Goal: Information Seeking & Learning: Learn about a topic

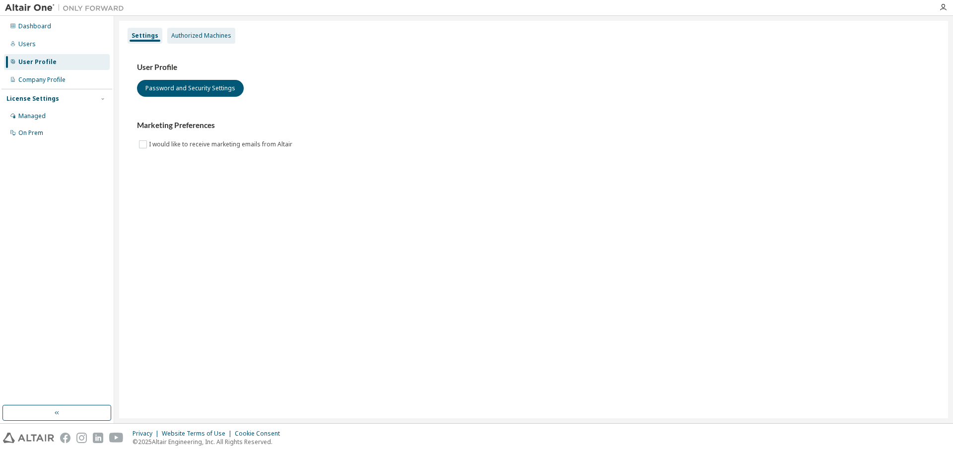
click at [184, 32] on div "Authorized Machines" at bounding box center [201, 36] width 60 height 8
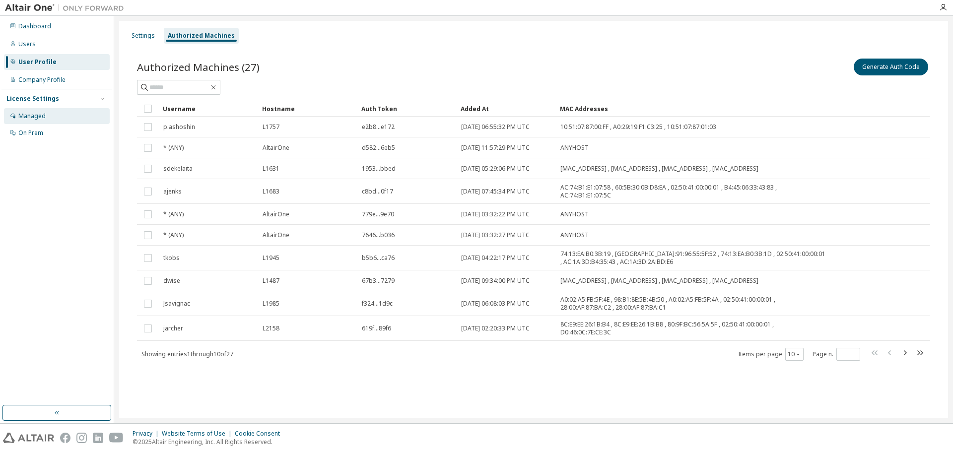
click at [66, 121] on div "Managed" at bounding box center [57, 116] width 106 height 16
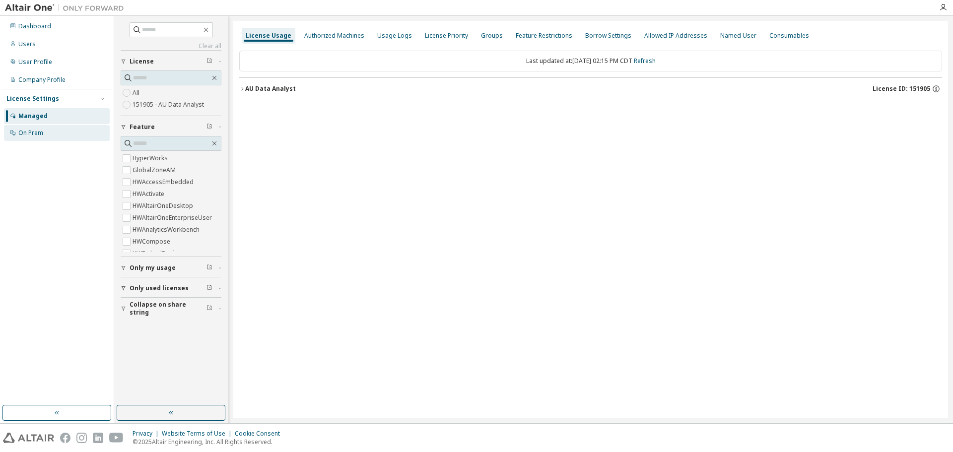
click at [66, 134] on div "On Prem" at bounding box center [57, 133] width 106 height 16
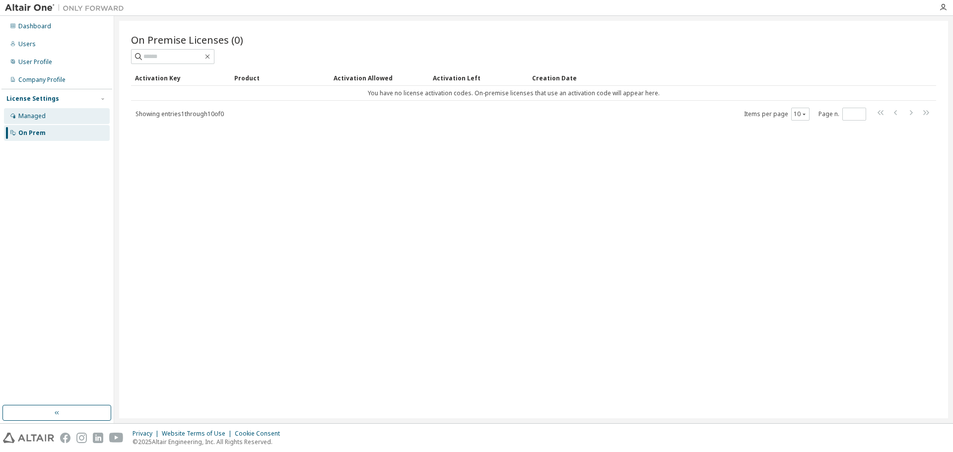
click at [62, 118] on div "Managed" at bounding box center [57, 116] width 106 height 16
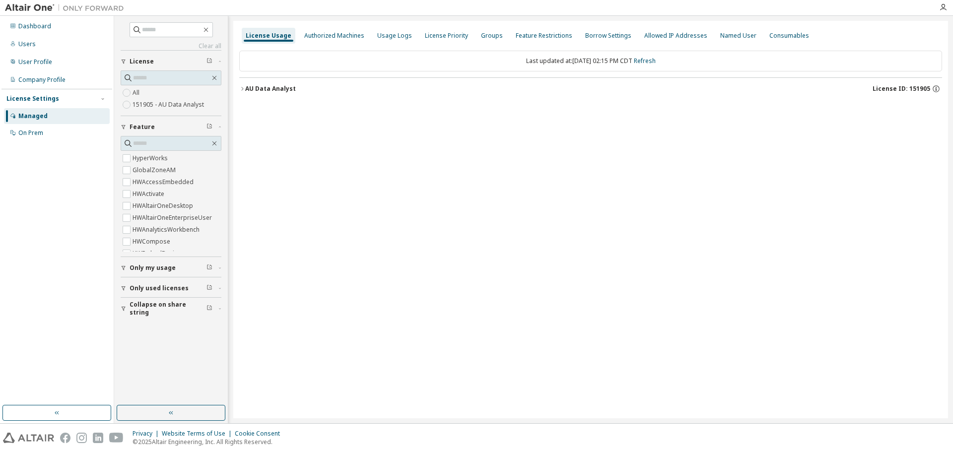
click at [156, 104] on label "151905 - AU Data Analyst" at bounding box center [169, 105] width 73 height 12
click at [266, 84] on button "AU Data Analyst License ID: 151905" at bounding box center [590, 89] width 703 height 22
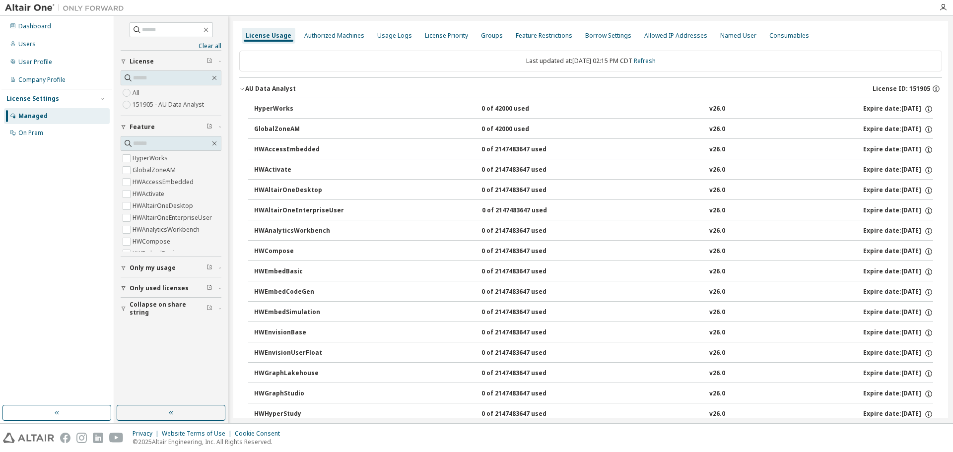
click at [278, 89] on div "AU Data Analyst" at bounding box center [270, 89] width 51 height 8
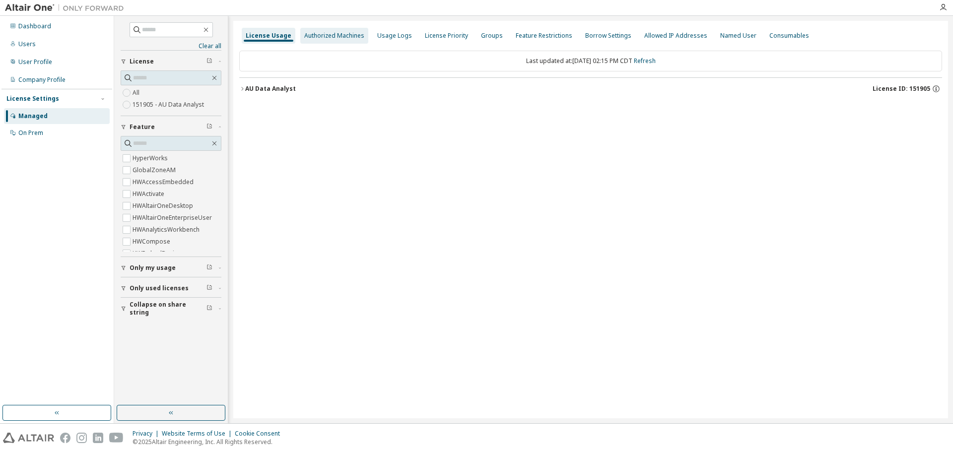
click at [332, 36] on div "Authorized Machines" at bounding box center [334, 36] width 60 height 8
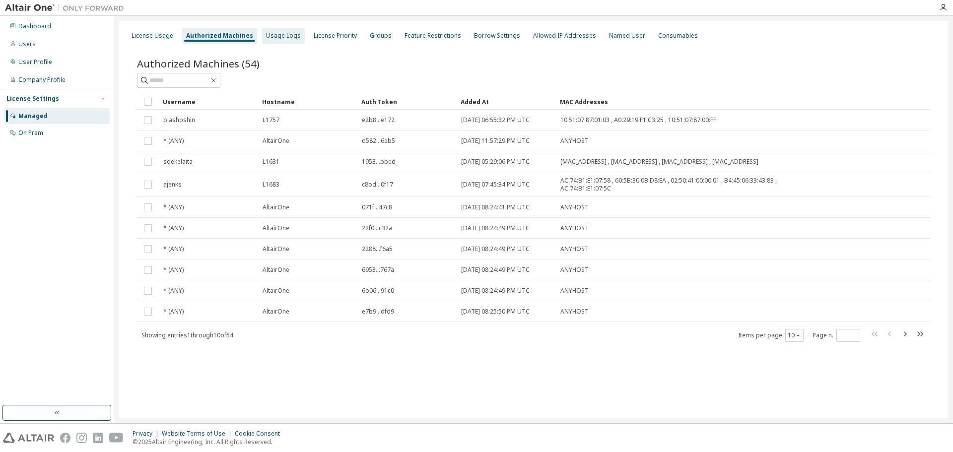
click at [282, 37] on div "Usage Logs" at bounding box center [283, 36] width 35 height 8
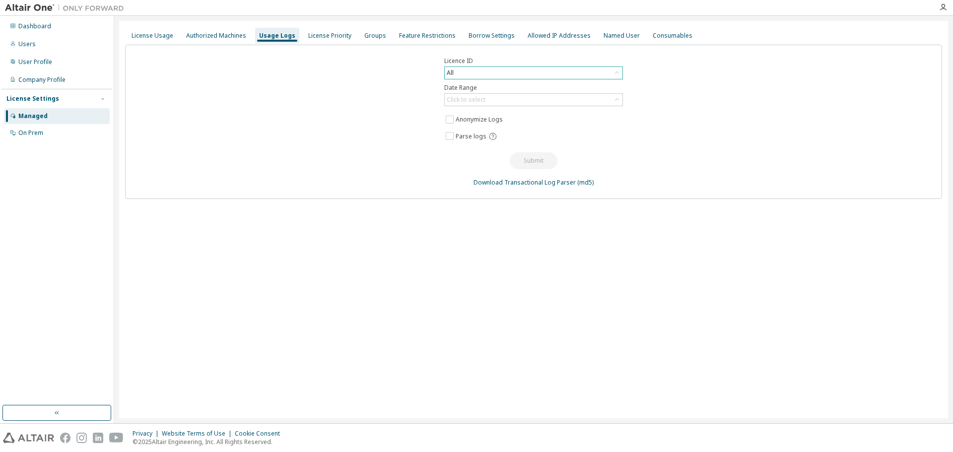
click at [521, 72] on div "All" at bounding box center [534, 73] width 178 height 12
click at [517, 98] on div "Click to select" at bounding box center [534, 100] width 178 height 12
click at [491, 130] on li "Last 30 days" at bounding box center [533, 127] width 176 height 13
click at [527, 158] on button "Submit" at bounding box center [534, 160] width 48 height 17
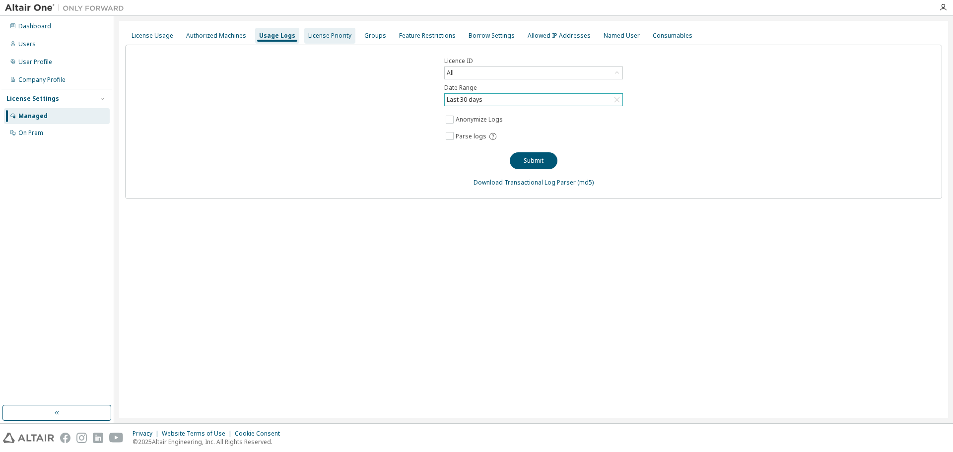
click at [323, 34] on div "License Priority" at bounding box center [329, 36] width 43 height 8
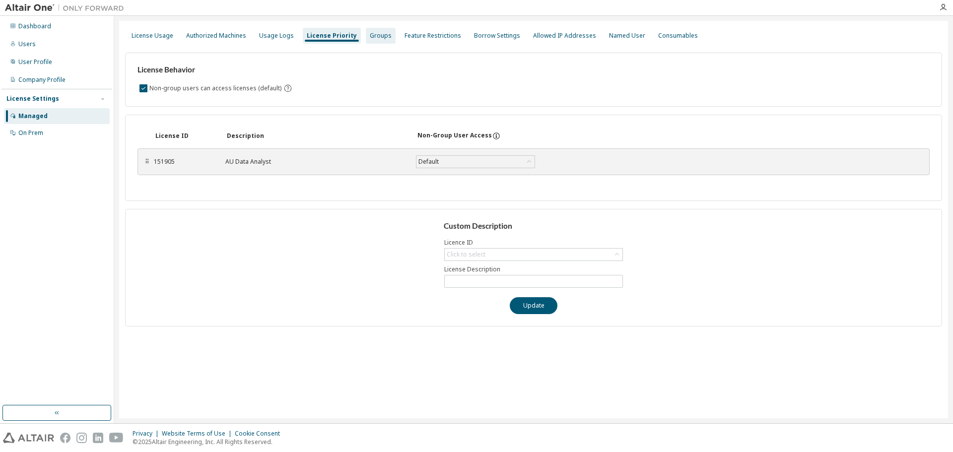
click at [377, 37] on div "Groups" at bounding box center [381, 36] width 22 height 8
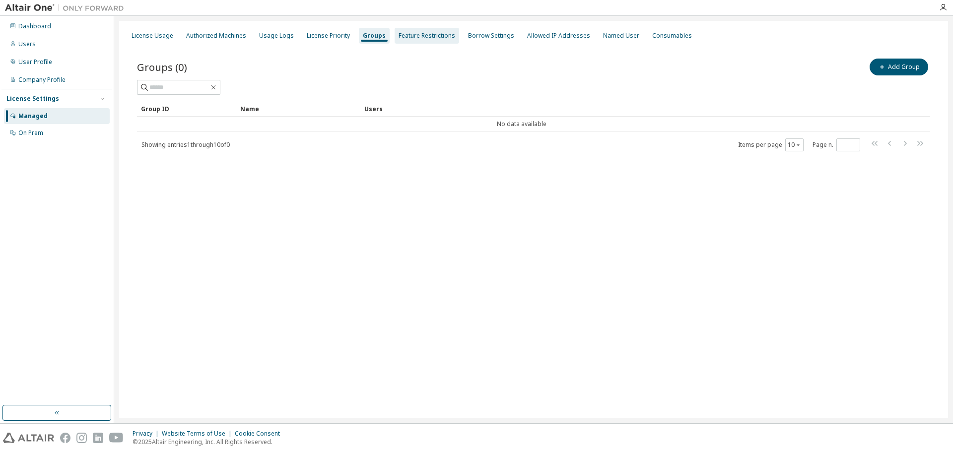
click at [405, 37] on div "Feature Restrictions" at bounding box center [427, 36] width 57 height 8
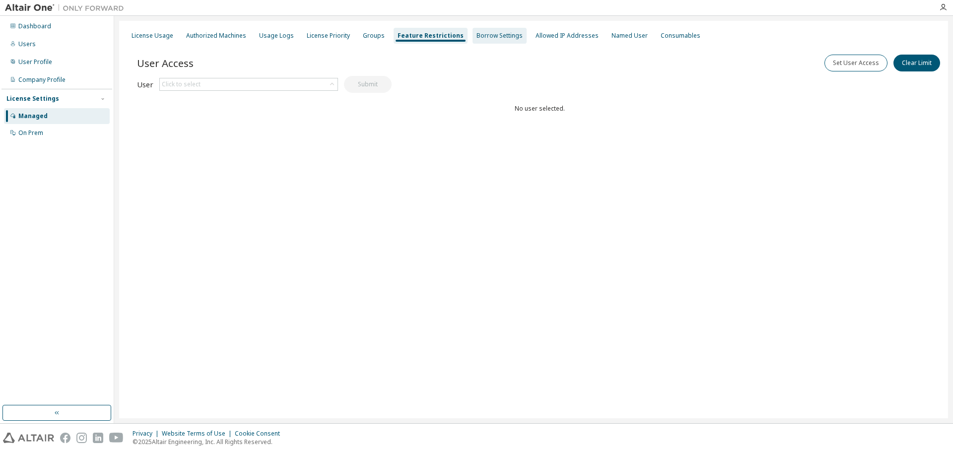
click at [488, 35] on div "Borrow Settings" at bounding box center [499, 36] width 46 height 8
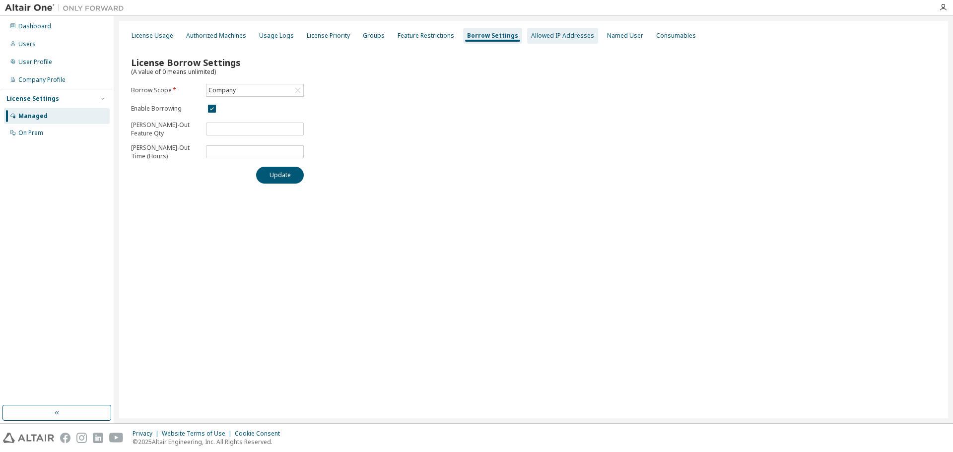
click at [549, 38] on div "Allowed IP Addresses" at bounding box center [562, 36] width 63 height 8
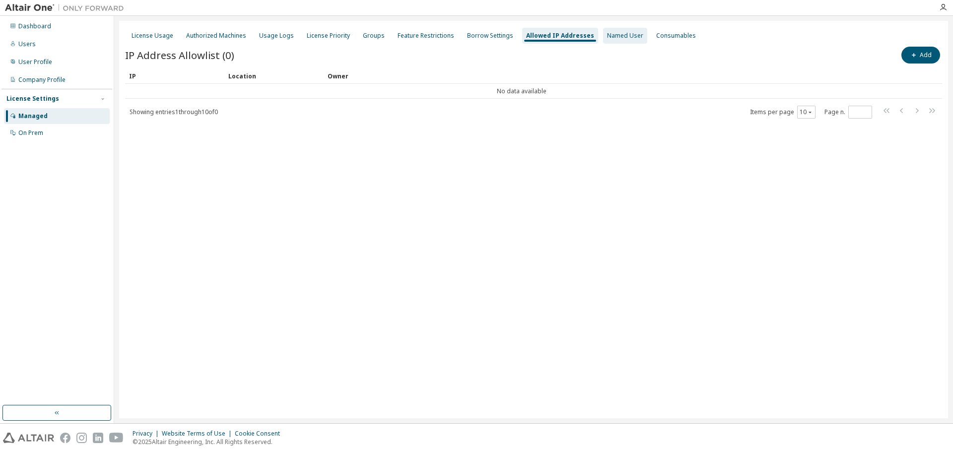
click at [609, 33] on div "Named User" at bounding box center [625, 36] width 36 height 8
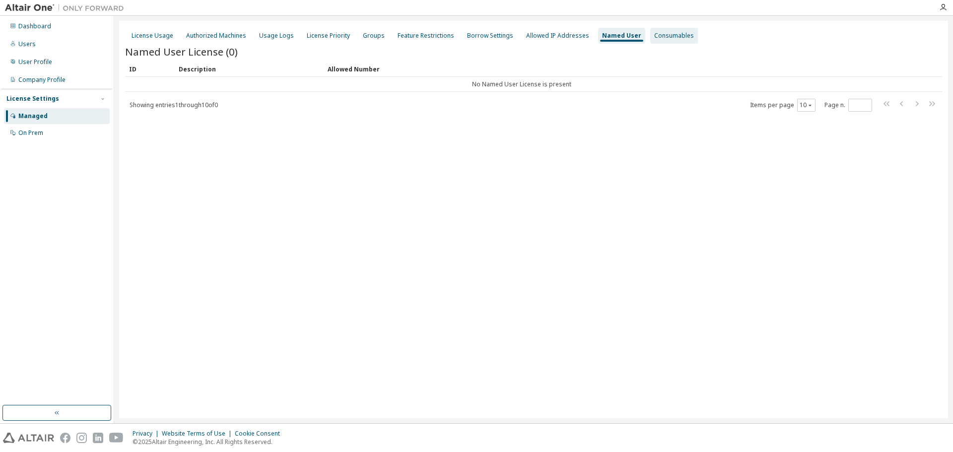
click at [658, 35] on div "Consumables" at bounding box center [674, 36] width 40 height 8
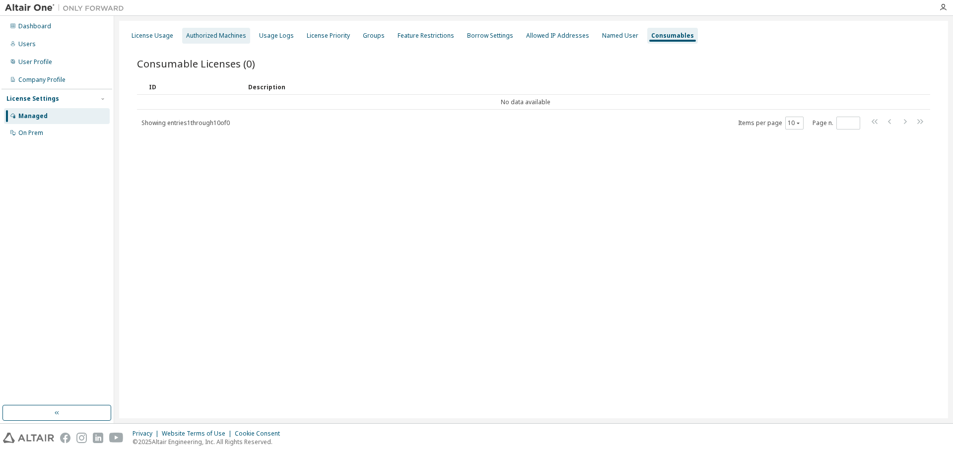
click at [208, 33] on div "Authorized Machines" at bounding box center [216, 36] width 60 height 8
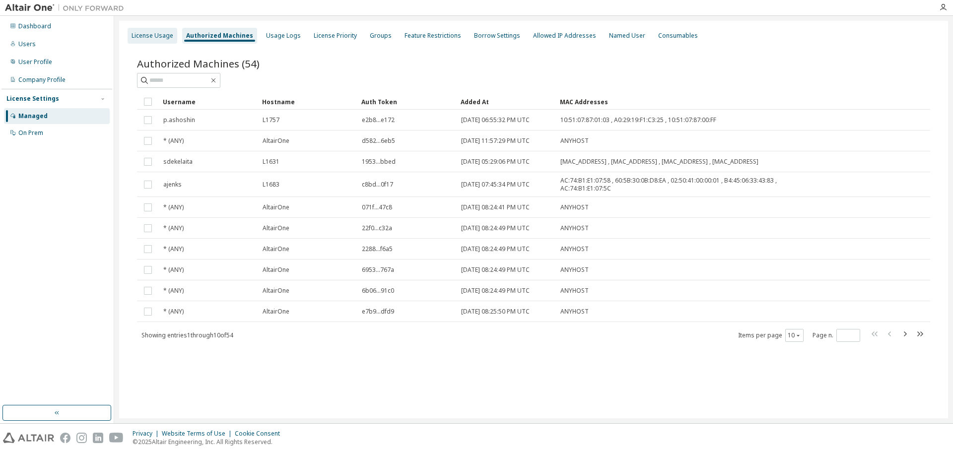
click at [134, 35] on div "License Usage" at bounding box center [153, 36] width 42 height 8
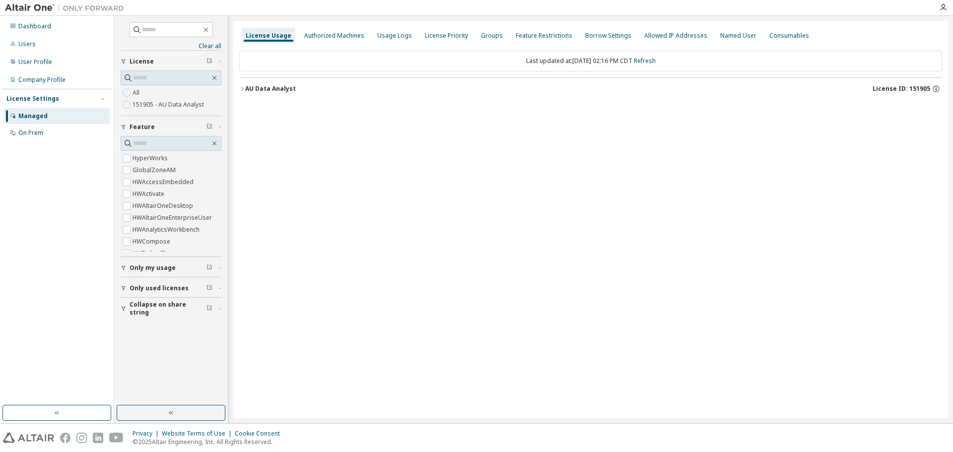
click at [241, 88] on icon "button" at bounding box center [242, 89] width 6 height 6
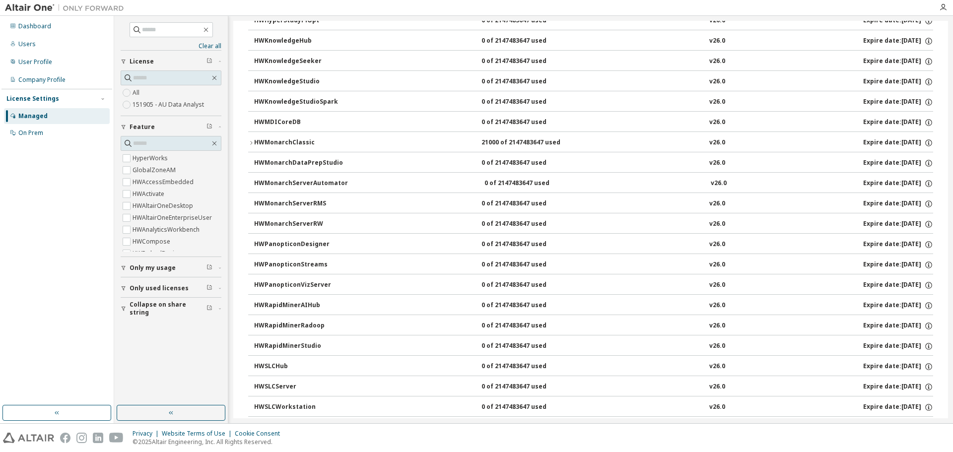
scroll to position [447, 0]
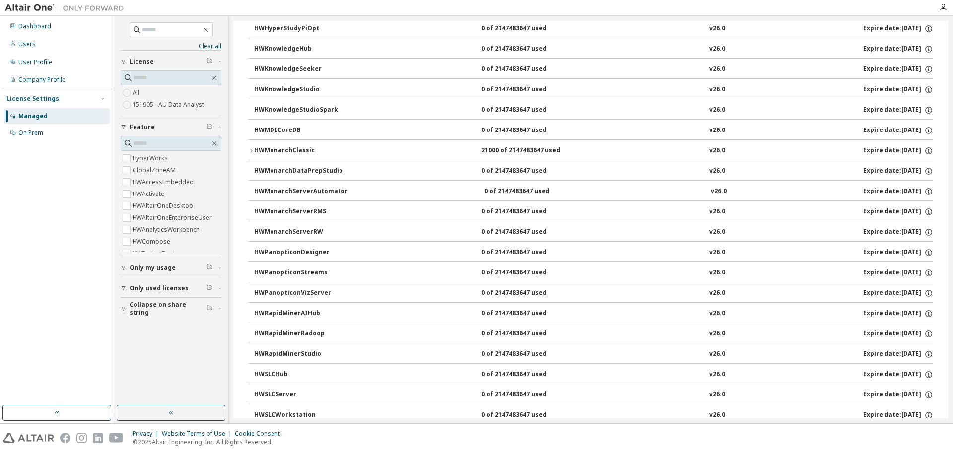
click at [291, 152] on div "HWMonarchClassic" at bounding box center [298, 150] width 89 height 9
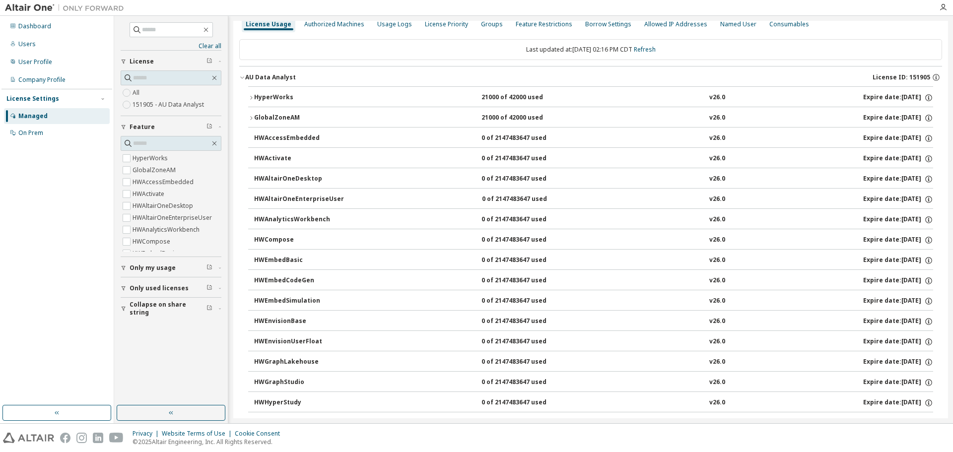
scroll to position [0, 0]
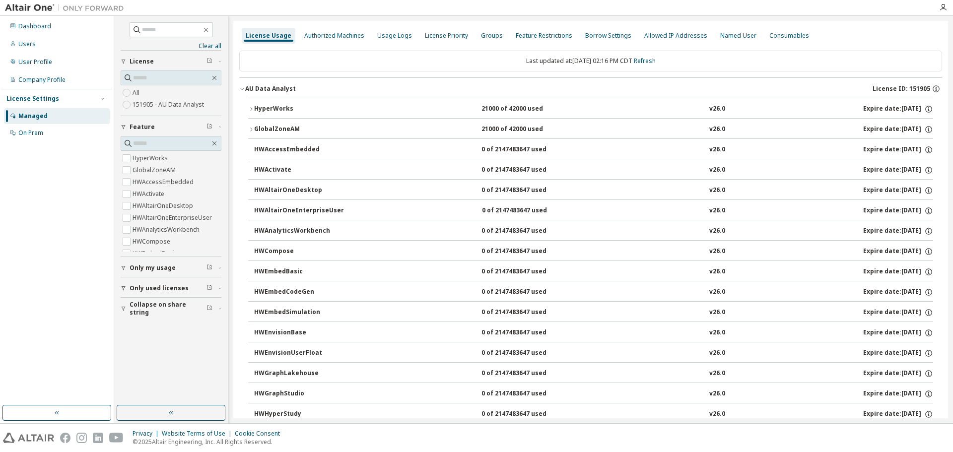
click at [285, 110] on div "HyperWorks" at bounding box center [298, 109] width 89 height 9
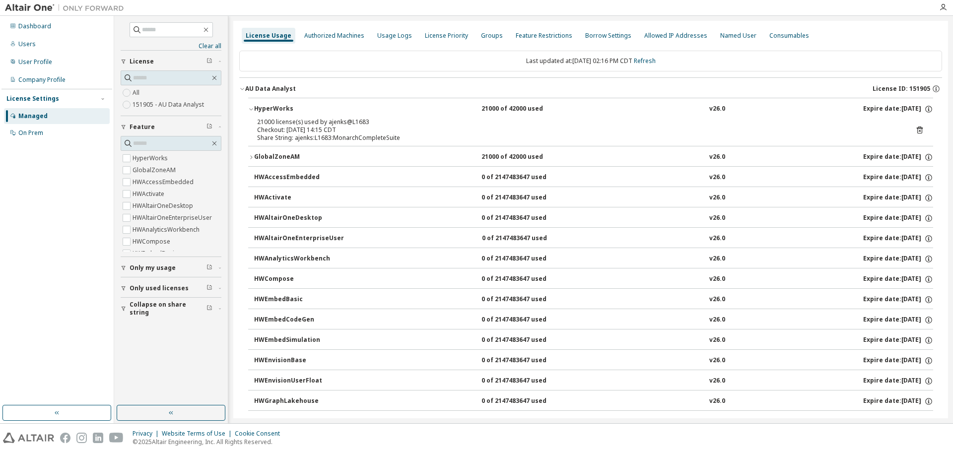
click at [308, 157] on div "GlobalZoneAM" at bounding box center [298, 157] width 89 height 9
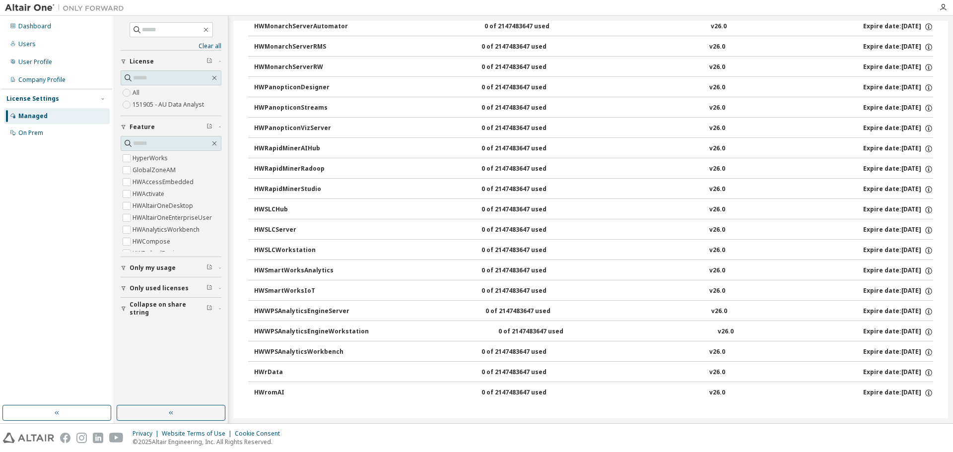
scroll to position [696, 0]
click at [158, 287] on span "Only used licenses" at bounding box center [159, 288] width 59 height 8
click at [137, 303] on label "Yes" at bounding box center [139, 303] width 12 height 12
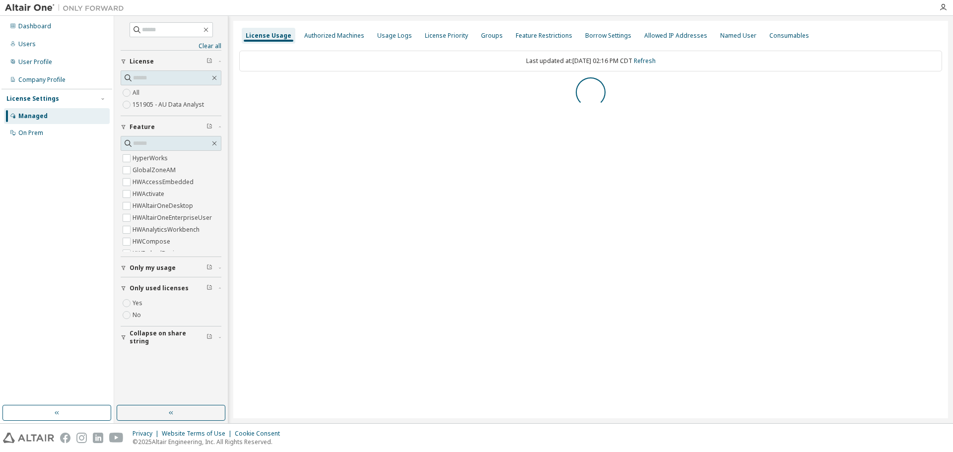
scroll to position [0, 0]
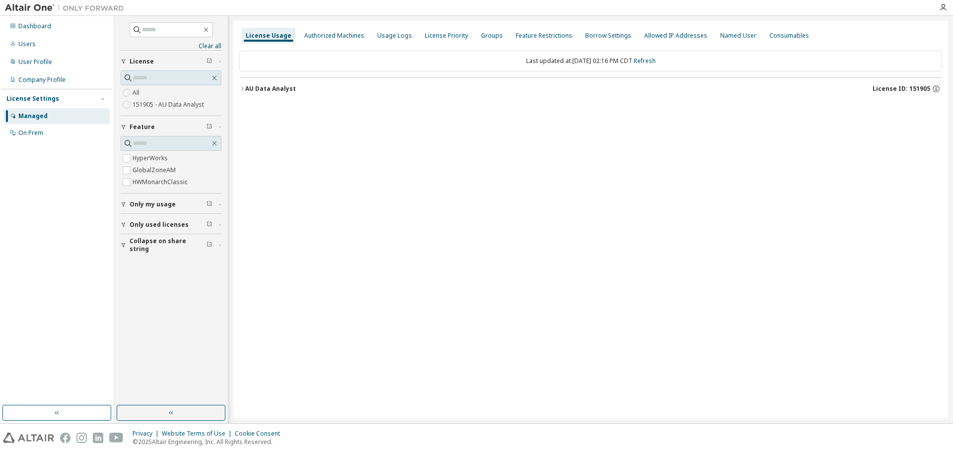
click at [262, 90] on div "AU Data Analyst" at bounding box center [270, 89] width 51 height 8
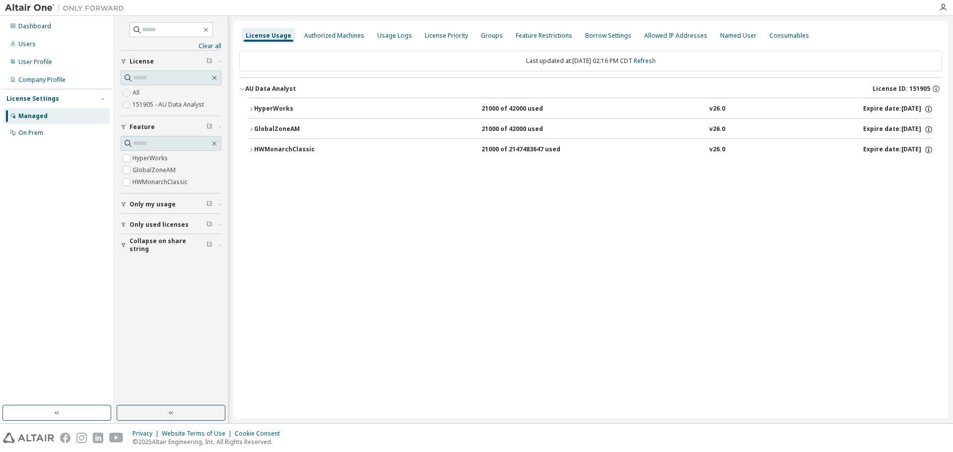
click at [274, 151] on div "HWMonarchClassic" at bounding box center [298, 149] width 89 height 9
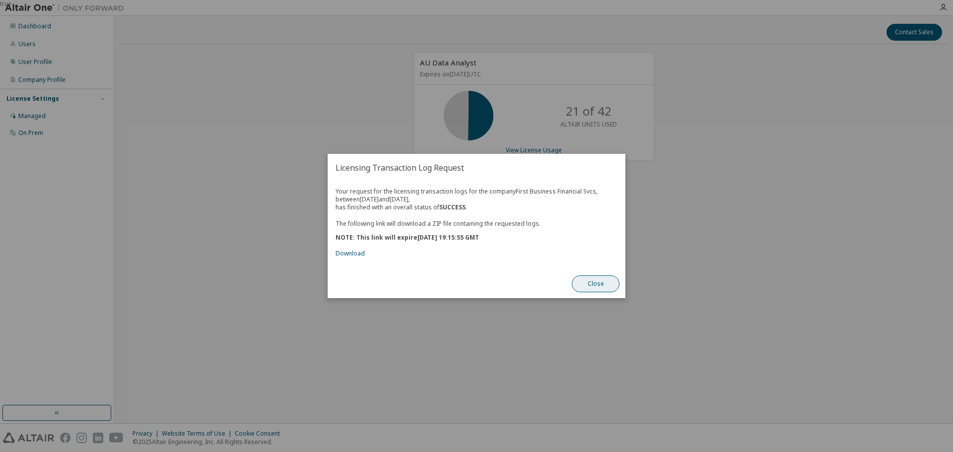
click at [597, 285] on button "Close" at bounding box center [596, 283] width 48 height 17
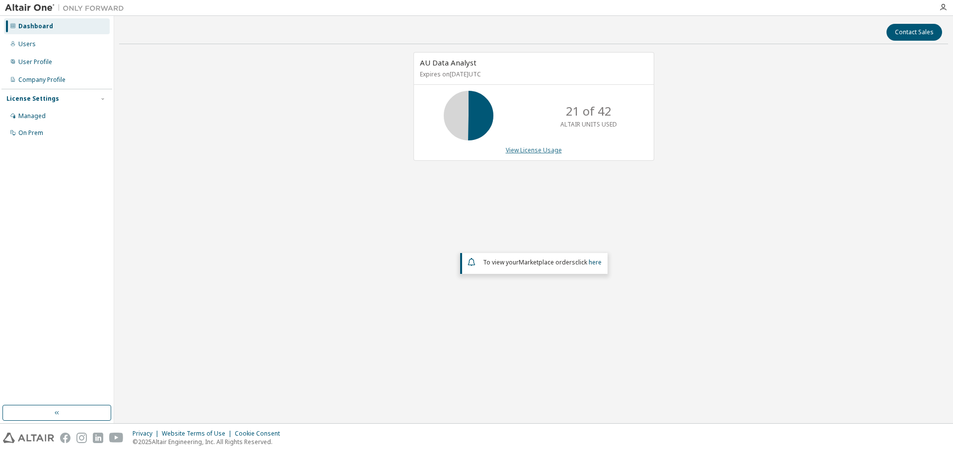
click at [523, 151] on link "View License Usage" at bounding box center [534, 150] width 56 height 8
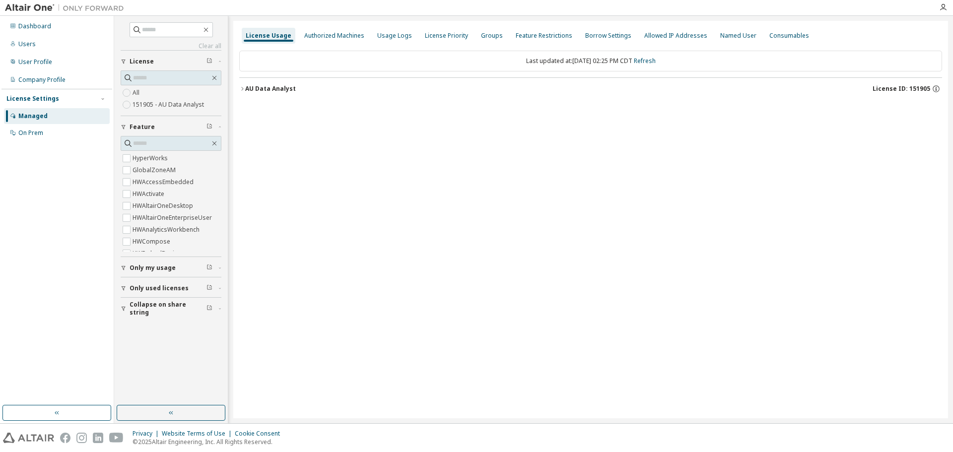
click at [266, 88] on div "AU Data Analyst" at bounding box center [270, 89] width 51 height 8
